Goal: Task Accomplishment & Management: Manage account settings

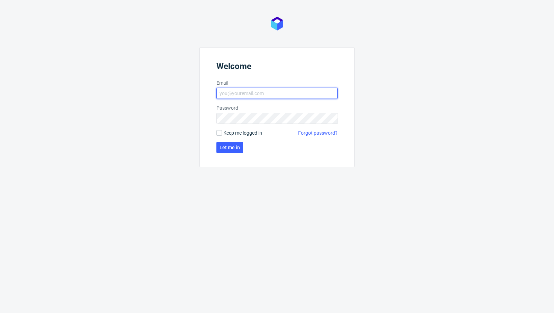
type input "[PERSON_NAME][EMAIL_ADDRESS][PERSON_NAME][DOMAIN_NAME]"
click at [235, 138] on form "Welcome Email [PERSON_NAME][EMAIL_ADDRESS][PERSON_NAME][DOMAIN_NAME] Password K…" at bounding box center [277, 107] width 155 height 120
click at [235, 150] on button "Let me in" at bounding box center [230, 147] width 27 height 11
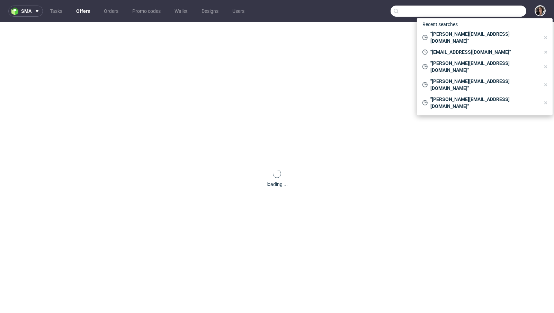
click at [485, 11] on input "text" at bounding box center [459, 11] width 136 height 11
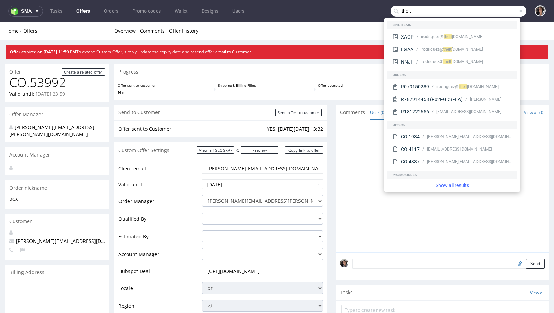
type input "thelt"
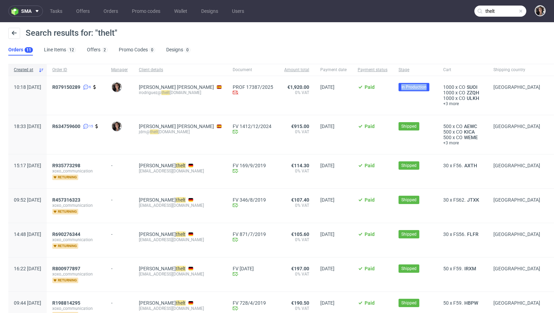
copy span "In Production"
drag, startPoint x: 421, startPoint y: 86, endPoint x: 391, endPoint y: 86, distance: 30.1
click at [393, 86] on div "In Production" at bounding box center [415, 95] width 45 height 39
click at [82, 49] on ul "Orders 11 Line Items 12 Offers 2 Promo Codes 0 Designs 0" at bounding box center [102, 49] width 188 height 11
click at [97, 51] on link "Offers 2" at bounding box center [97, 49] width 21 height 11
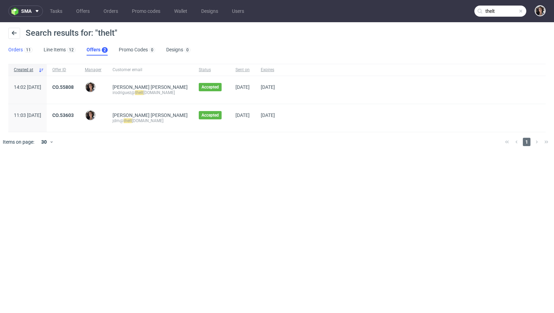
click at [16, 54] on link "Orders 11" at bounding box center [20, 49] width 24 height 11
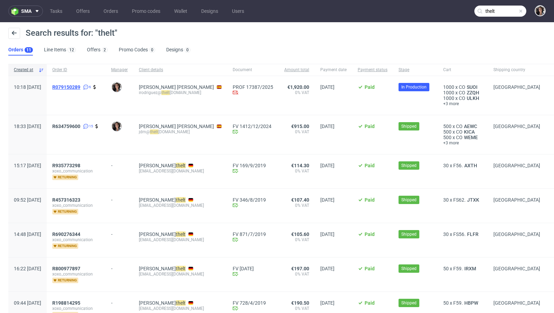
click at [80, 88] on span "R079150289" at bounding box center [66, 87] width 28 height 6
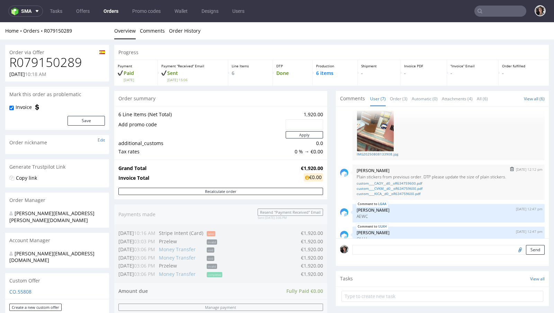
scroll to position [186, 0]
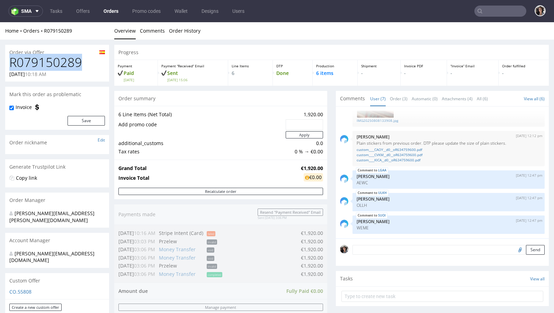
copy h1 "R079150289"
drag, startPoint x: 80, startPoint y: 60, endPoint x: 12, endPoint y: 63, distance: 68.7
click at [12, 63] on h1 "R079150289" at bounding box center [57, 62] width 96 height 14
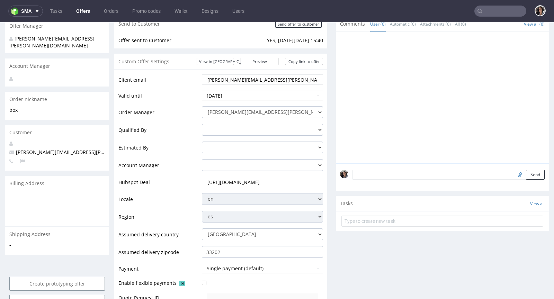
scroll to position [211, 0]
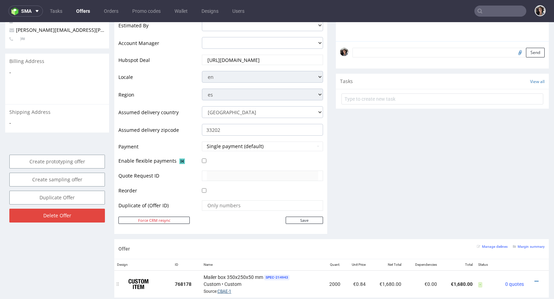
click at [225, 289] on link "CBAE-1" at bounding box center [225, 291] width 14 height 5
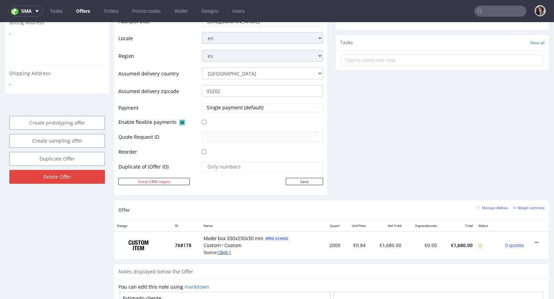
scroll to position [81, 0]
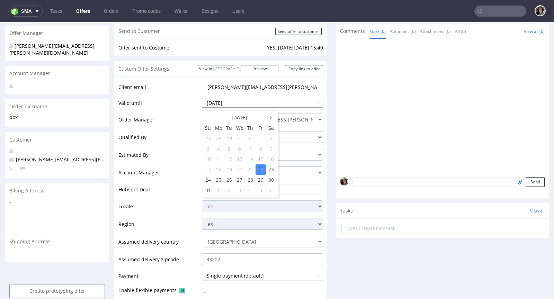
click at [255, 104] on input "[DATE]" at bounding box center [262, 103] width 121 height 10
click at [240, 179] on td "27" at bounding box center [240, 180] width 11 height 10
type input "[DATE]"
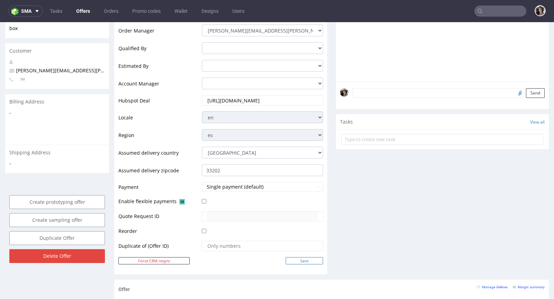
click at [310, 258] on input "Save" at bounding box center [304, 260] width 37 height 7
type input "In progress..."
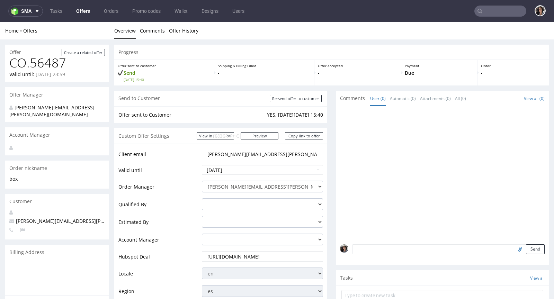
scroll to position [0, 0]
click at [271, 156] on input "sara.delacal@romualda.com" at bounding box center [263, 154] width 112 height 10
click at [272, 156] on input "sara.delacal@romualda.com" at bounding box center [263, 154] width 112 height 10
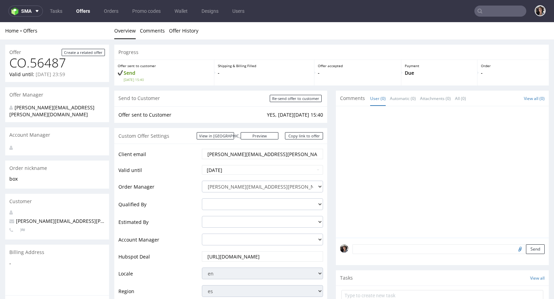
click at [272, 156] on input "sara.delacal@romualda.com" at bounding box center [263, 154] width 112 height 10
click at [295, 99] on input "Re-send offer to customer" at bounding box center [296, 98] width 52 height 7
type input "In progress..."
click at [307, 135] on link "Copy link to offer" at bounding box center [304, 135] width 38 height 7
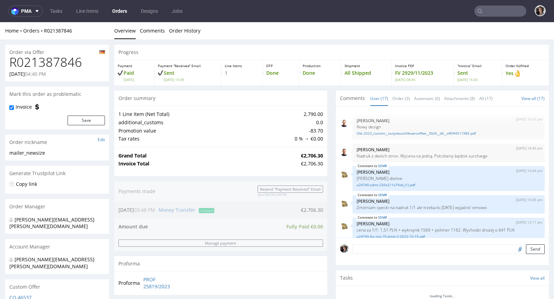
scroll to position [360, 0]
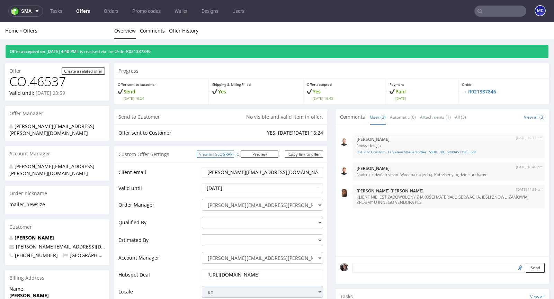
click at [234, 155] on link "View in [GEOGRAPHIC_DATA]" at bounding box center [215, 154] width 37 height 7
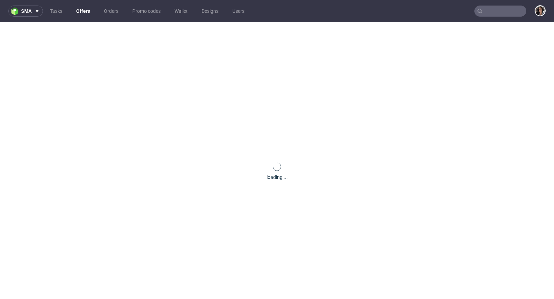
click at [496, 17] on nav "sma Tasks Offers Orders Promo codes Wallet Designs Users" at bounding box center [277, 11] width 554 height 22
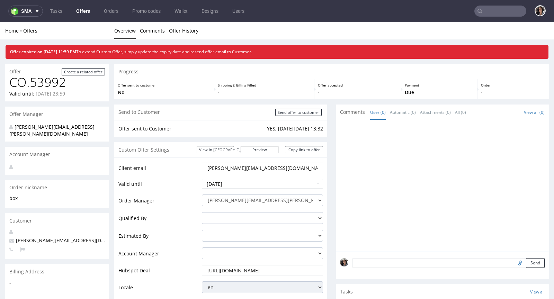
click at [485, 15] on input "text" at bounding box center [501, 11] width 52 height 11
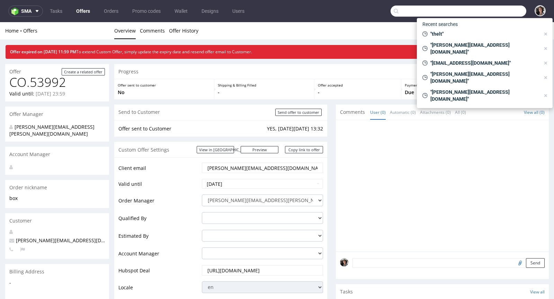
paste input "[PERSON_NAME][EMAIL_ADDRESS][DOMAIN_NAME]"
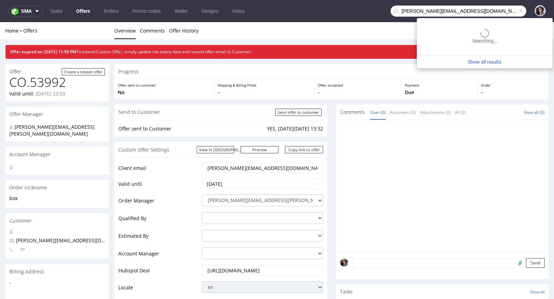
type input "[PERSON_NAME][EMAIL_ADDRESS][DOMAIN_NAME]"
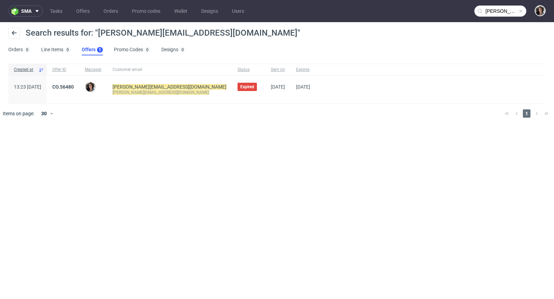
click at [496, 7] on input "[PERSON_NAME][EMAIL_ADDRESS][DOMAIN_NAME]" at bounding box center [501, 11] width 52 height 11
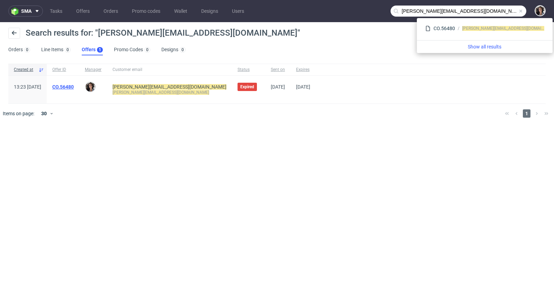
click at [74, 86] on link "CO.56480" at bounding box center [62, 87] width 21 height 6
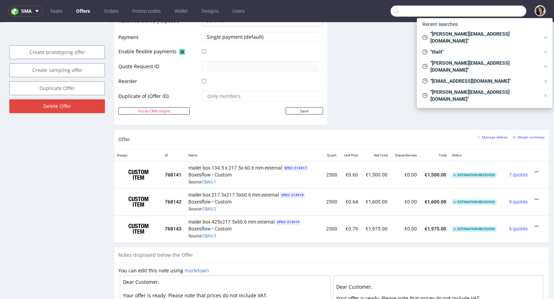
scroll to position [383, 0]
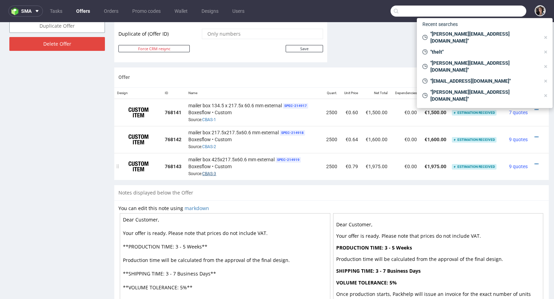
click at [209, 172] on link "CBAS-3" at bounding box center [209, 174] width 14 height 5
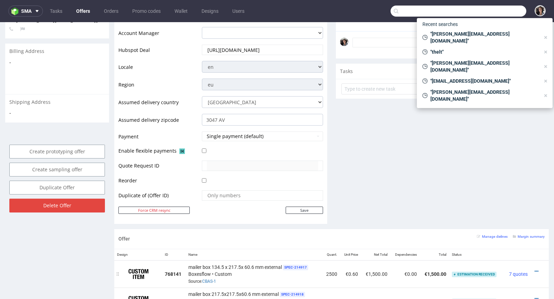
scroll to position [0, 0]
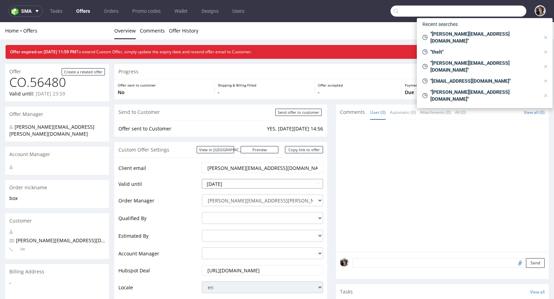
click at [237, 184] on input "2025-08-22" at bounding box center [262, 184] width 121 height 10
click at [239, 160] on td "27" at bounding box center [240, 163] width 11 height 10
type input "2025-08-27"
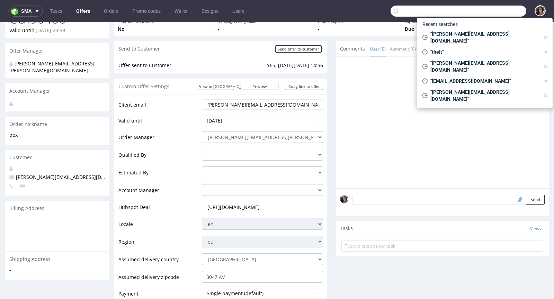
scroll to position [140, 0]
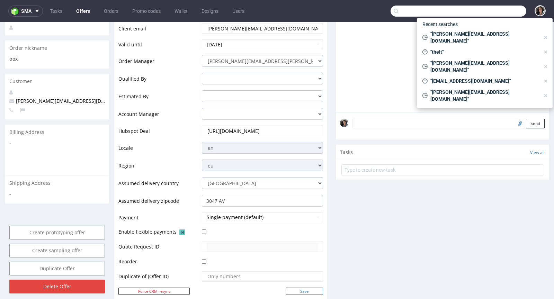
click at [304, 291] on input "Save" at bounding box center [304, 291] width 37 height 7
type input "In progress..."
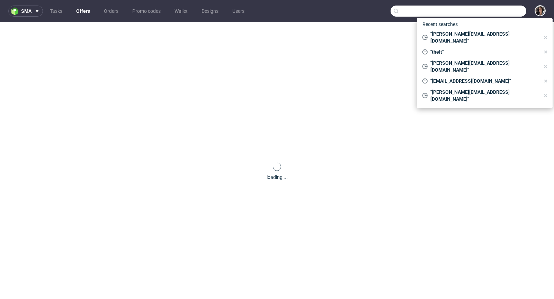
scroll to position [0, 0]
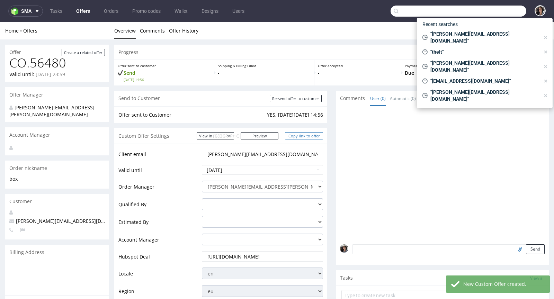
click at [306, 134] on link "Copy link to offer" at bounding box center [304, 135] width 38 height 7
click at [303, 98] on input "Re-send offer to customer" at bounding box center [296, 98] width 52 height 7
type input "In progress..."
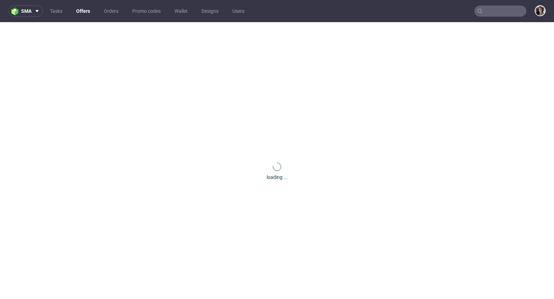
click at [497, 11] on input "text" at bounding box center [501, 11] width 52 height 11
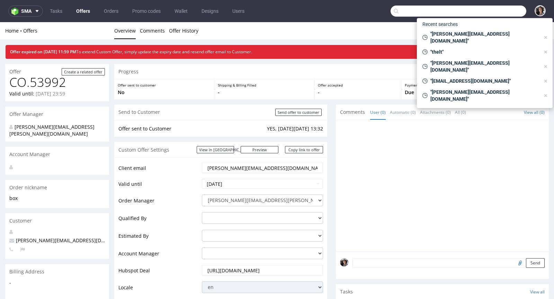
paste input "[PERSON_NAME][EMAIL_ADDRESS][DOMAIN_NAME]"
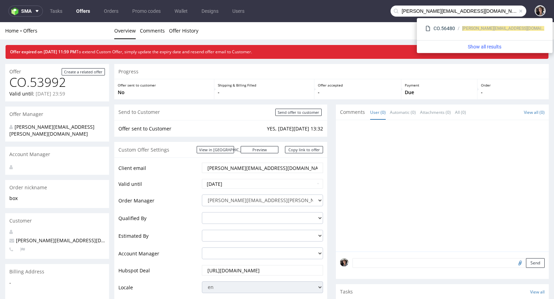
drag, startPoint x: 411, startPoint y: 12, endPoint x: 378, endPoint y: 12, distance: 33.3
click at [378, 12] on nav "sma Tasks Offers Orders Promo codes Wallet Designs Users [PERSON_NAME][EMAIL_AD…" at bounding box center [277, 11] width 554 height 22
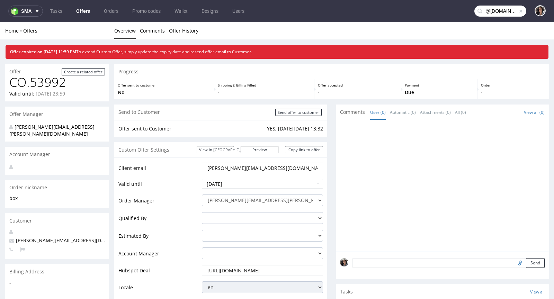
type input "@[DOMAIN_NAME]"
